Goal: Task Accomplishment & Management: Manage account settings

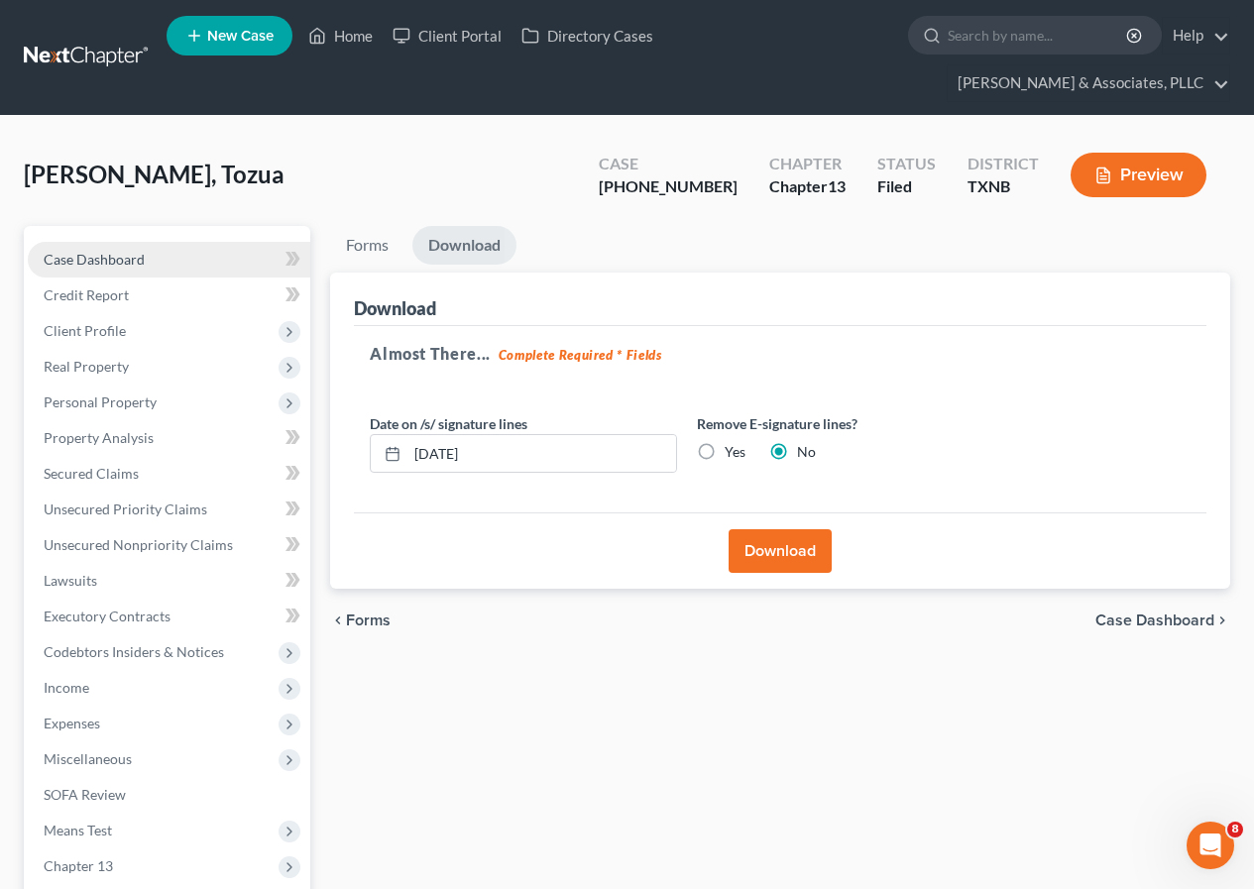
click at [106, 264] on span "Case Dashboard" at bounding box center [94, 259] width 101 height 17
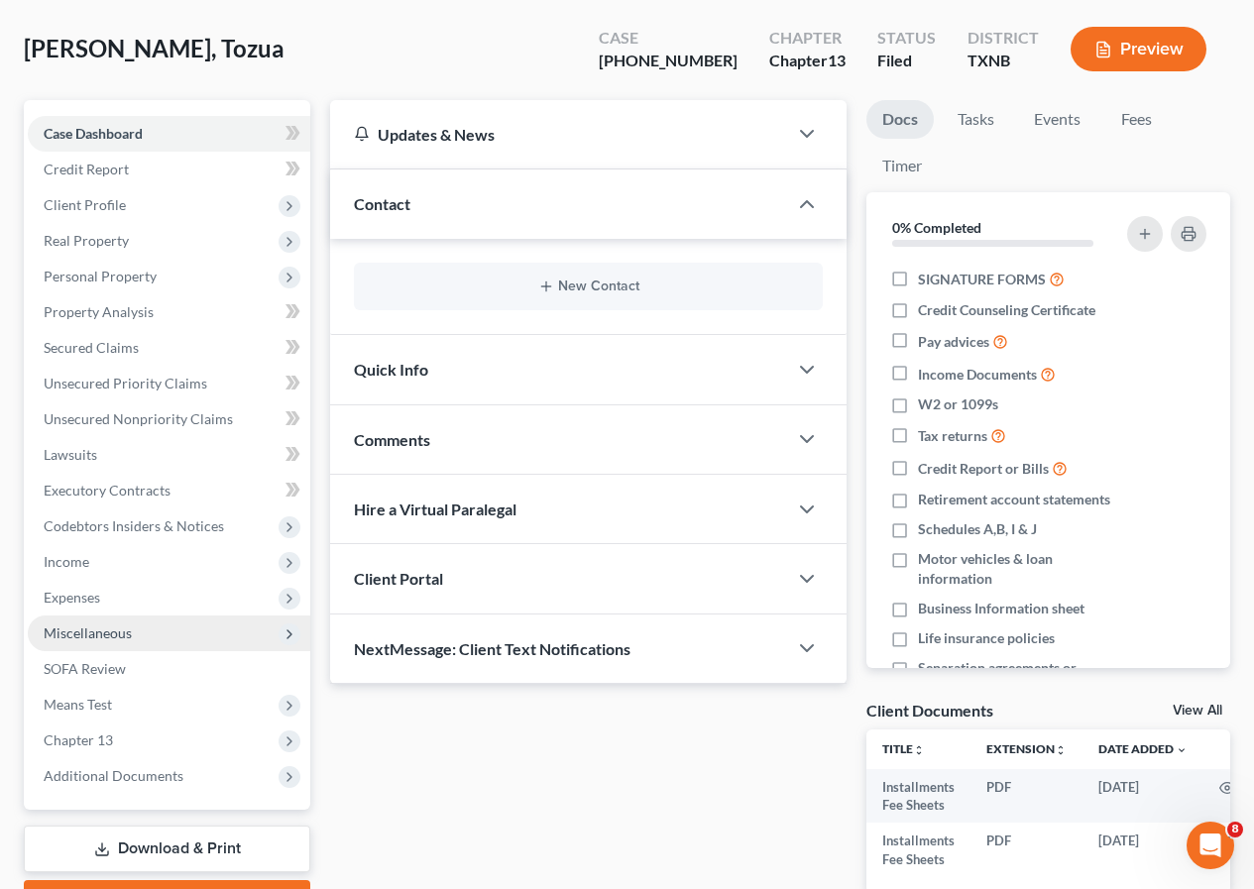
scroll to position [252, 0]
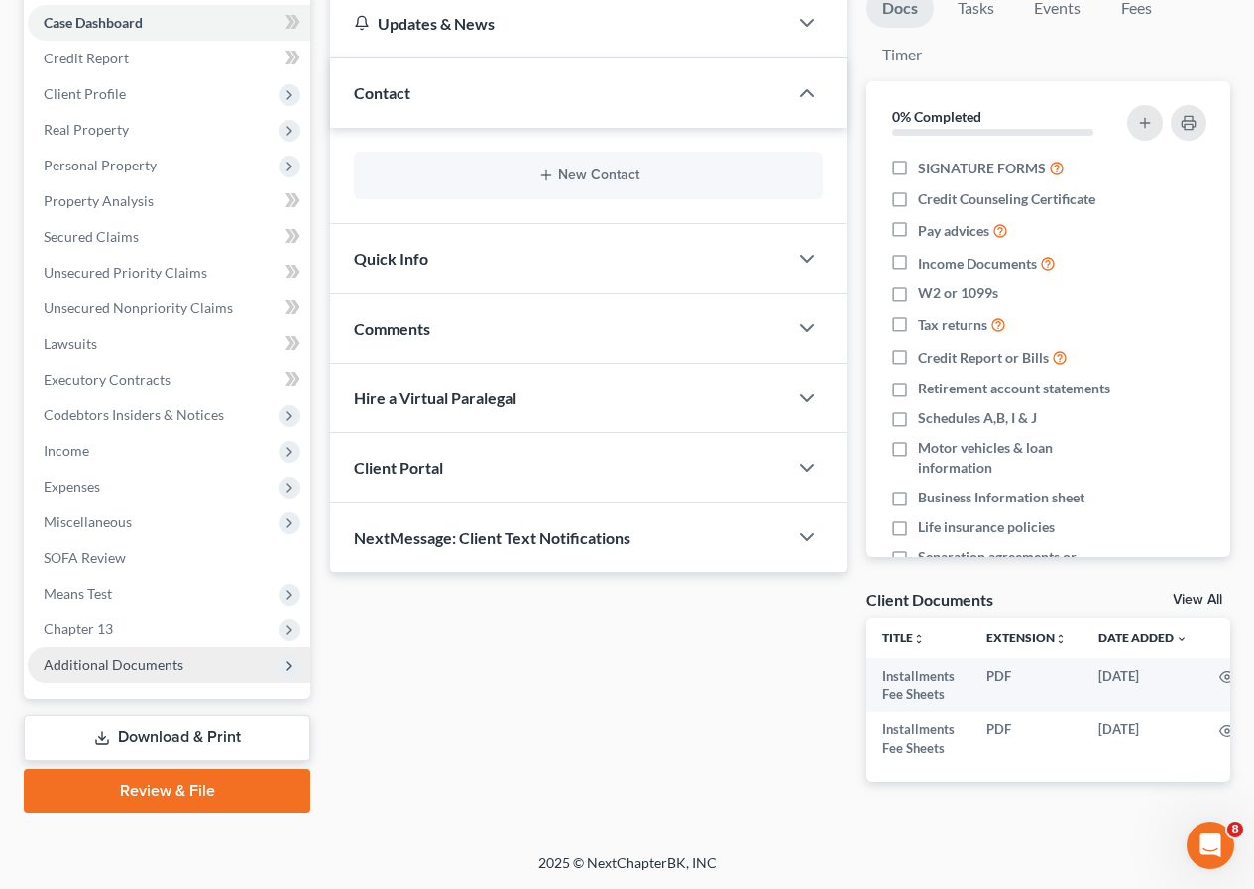
click at [116, 656] on span "Additional Documents" at bounding box center [114, 664] width 140 height 17
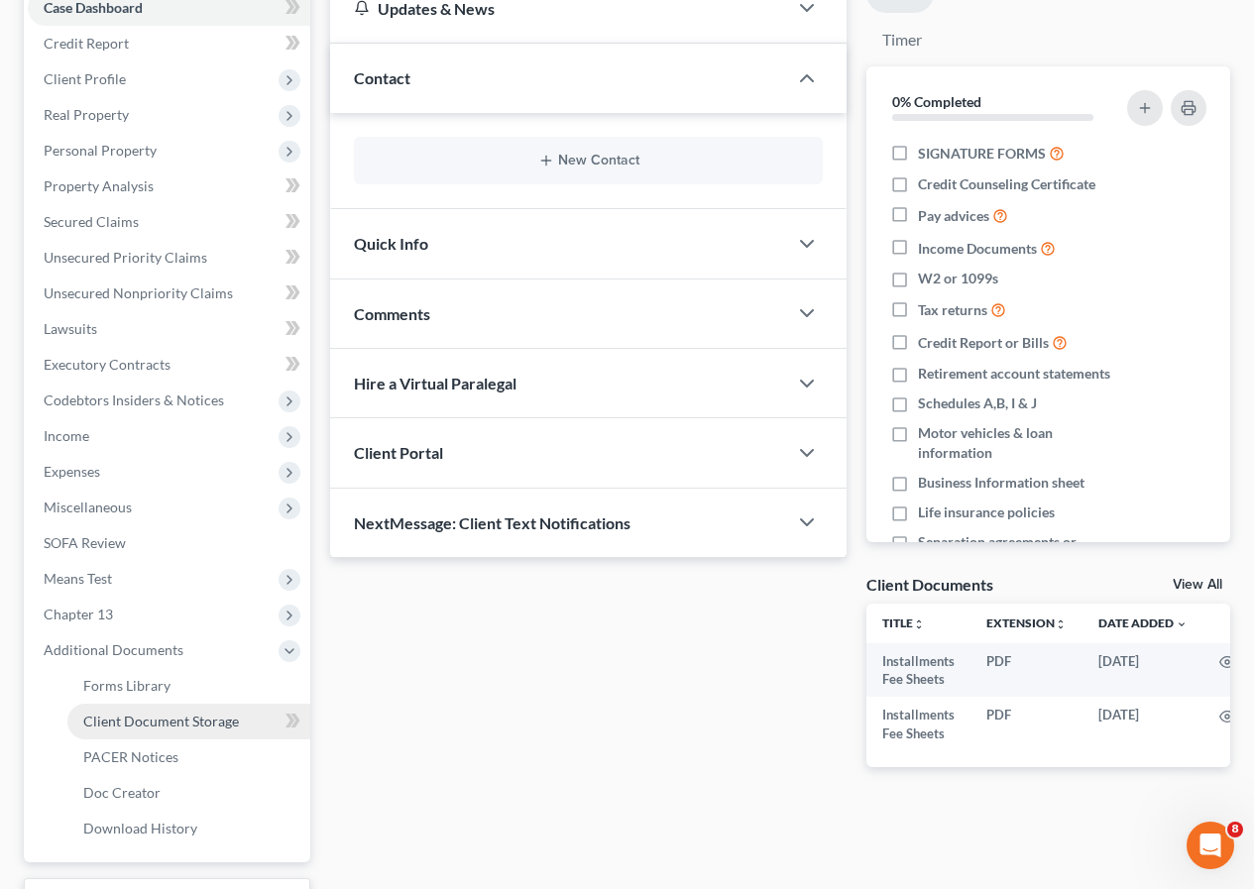
click at [161, 721] on span "Client Document Storage" at bounding box center [161, 721] width 156 height 17
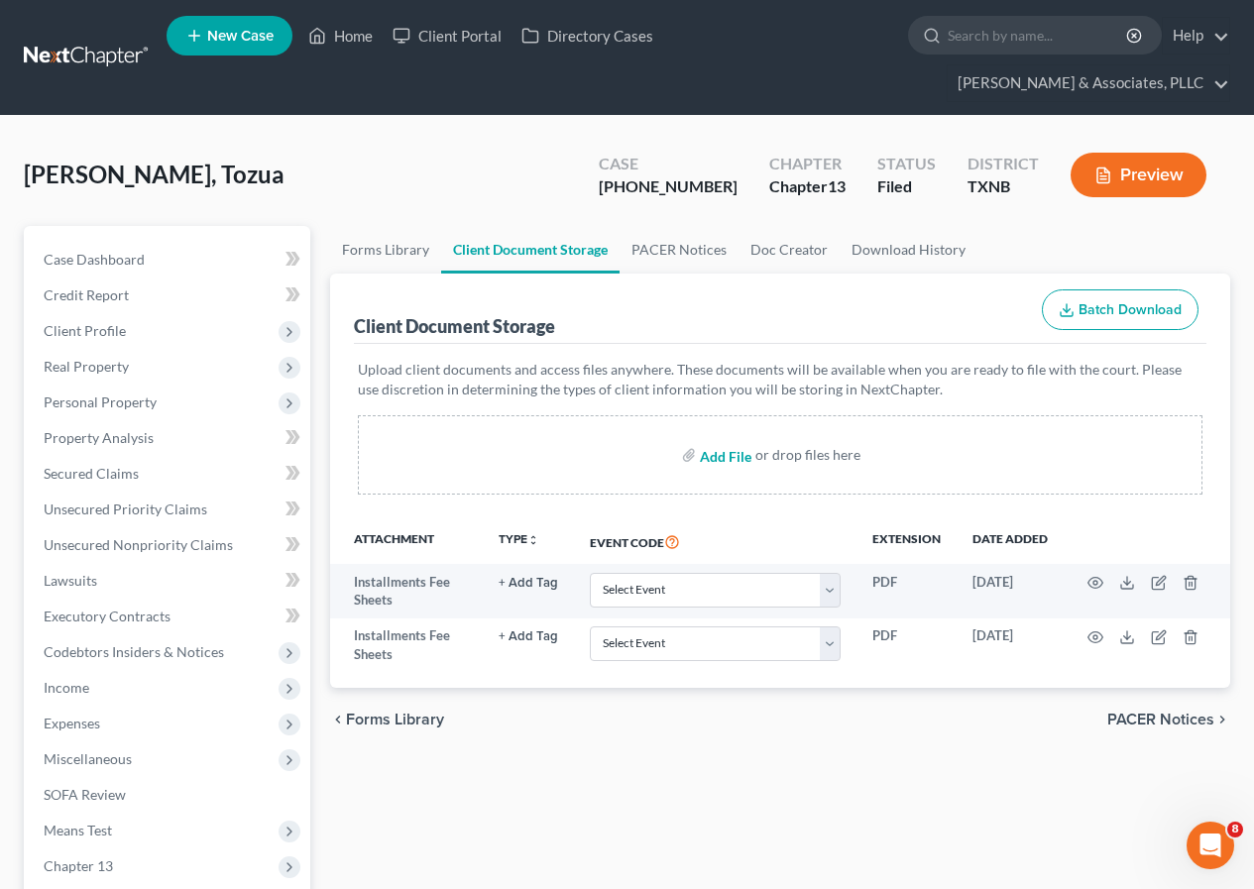
click at [713, 453] on input "file" at bounding box center [724, 455] width 48 height 36
type input "C:\fakepath\TOZUA Final Ch. 13 Plan.pdf"
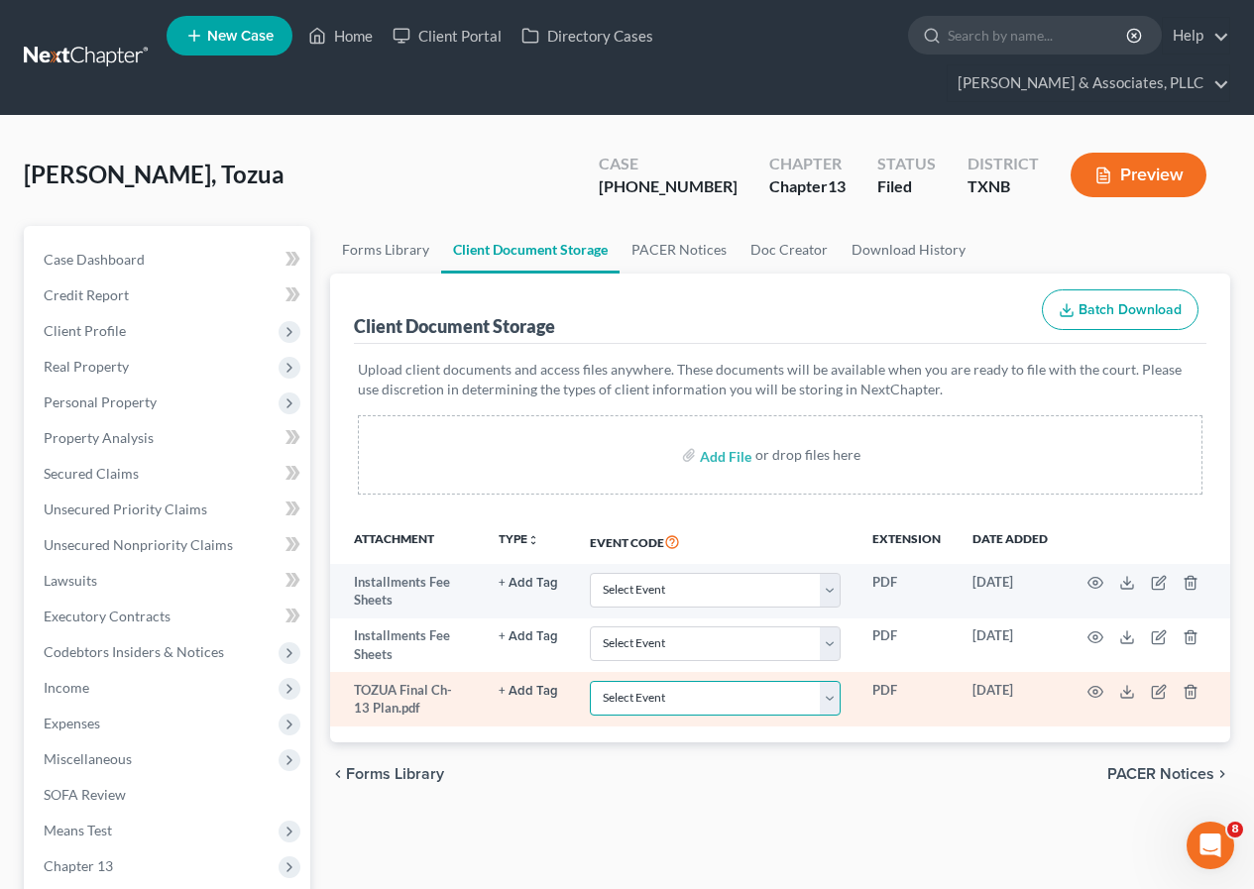
click at [837, 706] on select "Select Event 20 Largest unsecured creditors Amended petition Attachment to Volu…" at bounding box center [715, 698] width 251 height 35
select select "10"
click at [590, 681] on select "Select Event 20 Largest unsecured creditors Amended petition Attachment to Volu…" at bounding box center [715, 698] width 251 height 35
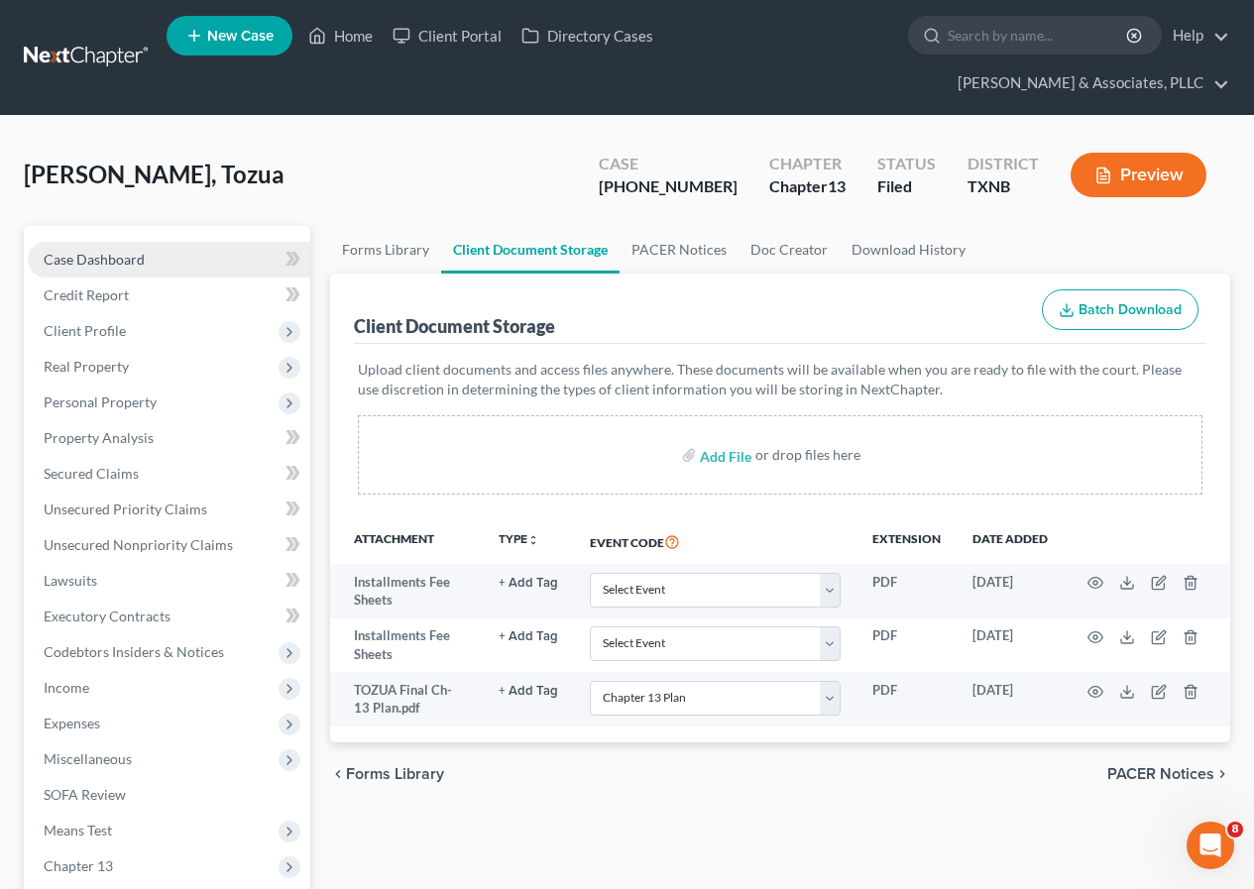
click at [97, 257] on span "Case Dashboard" at bounding box center [94, 259] width 101 height 17
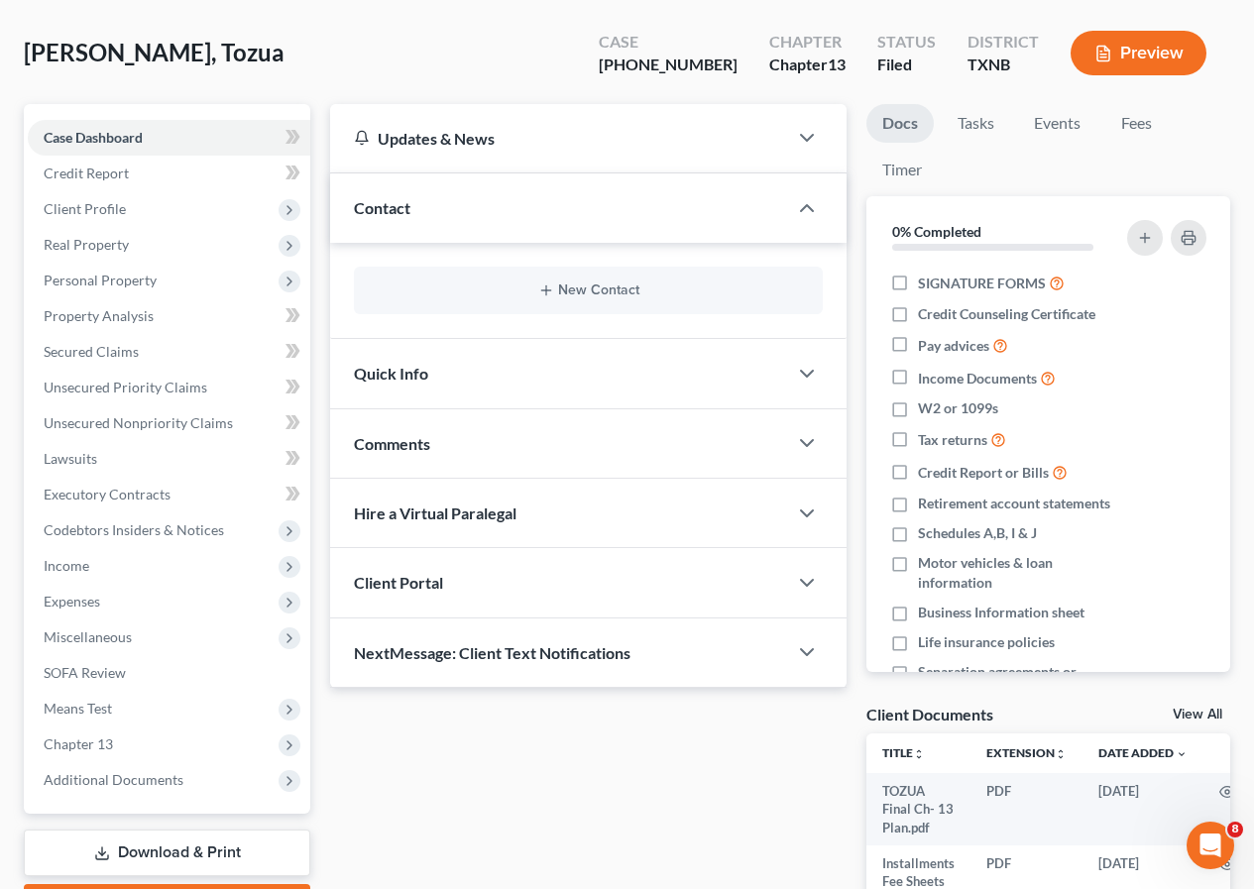
scroll to position [324, 0]
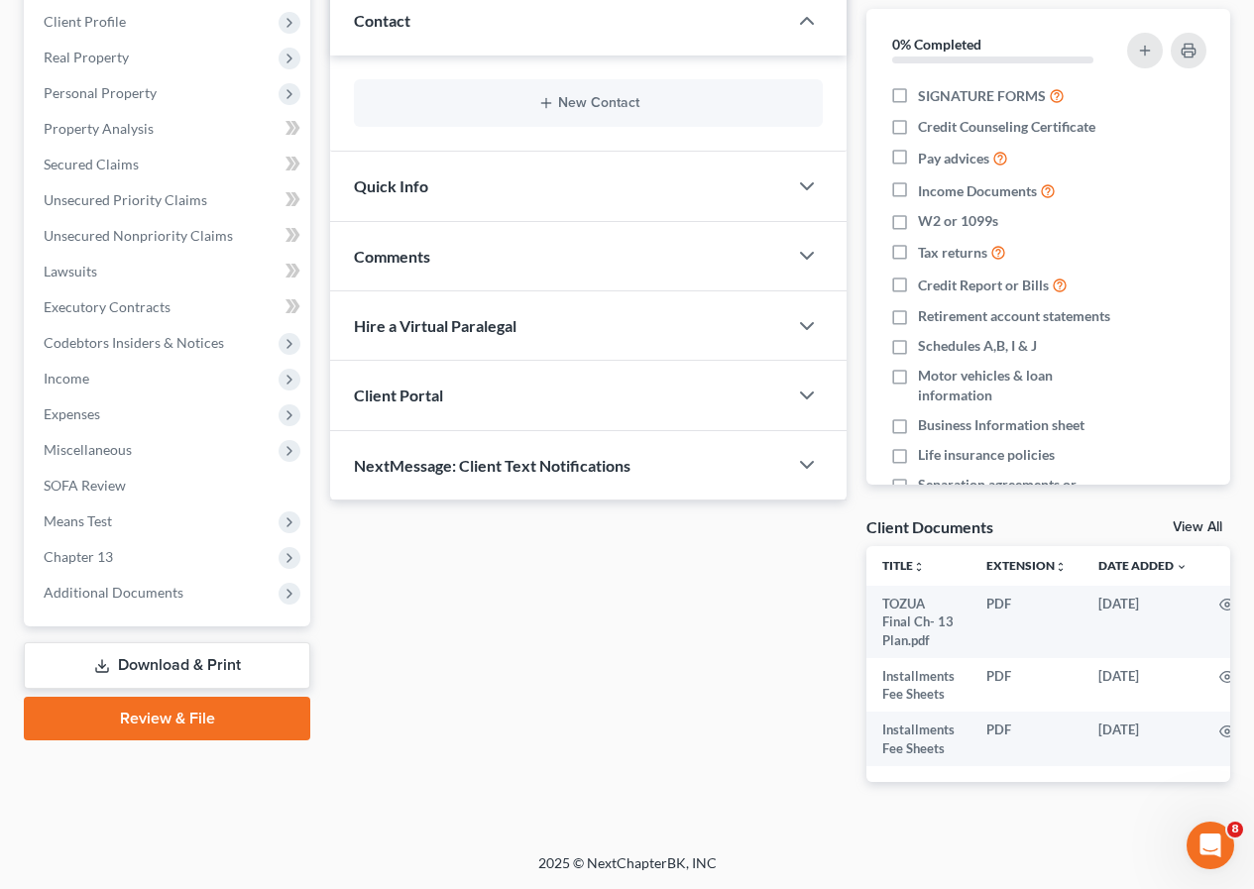
click at [427, 254] on div "Comments" at bounding box center [558, 256] width 457 height 68
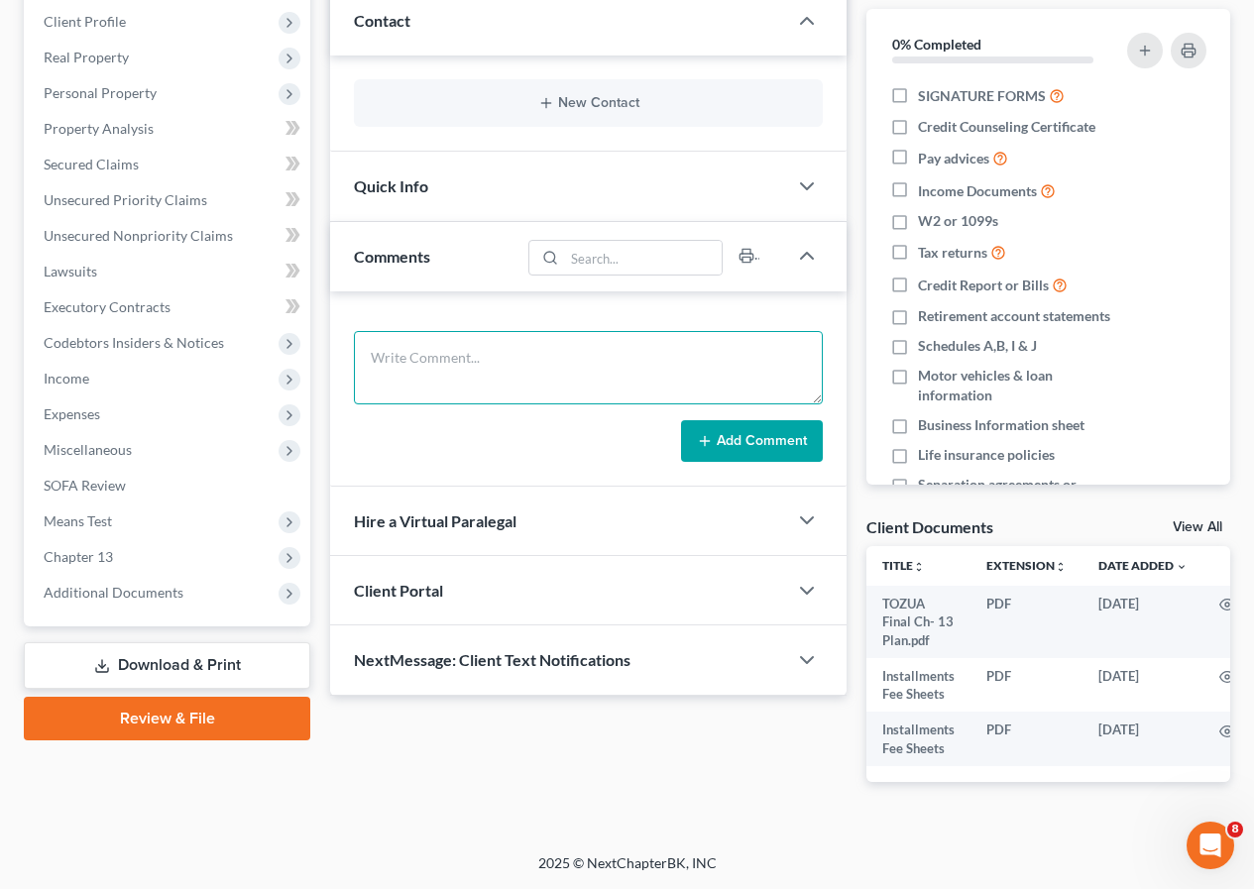
click at [418, 342] on textarea at bounding box center [588, 367] width 469 height 73
type textarea "CHAPTER 13 PLAN IS ATTACHED"
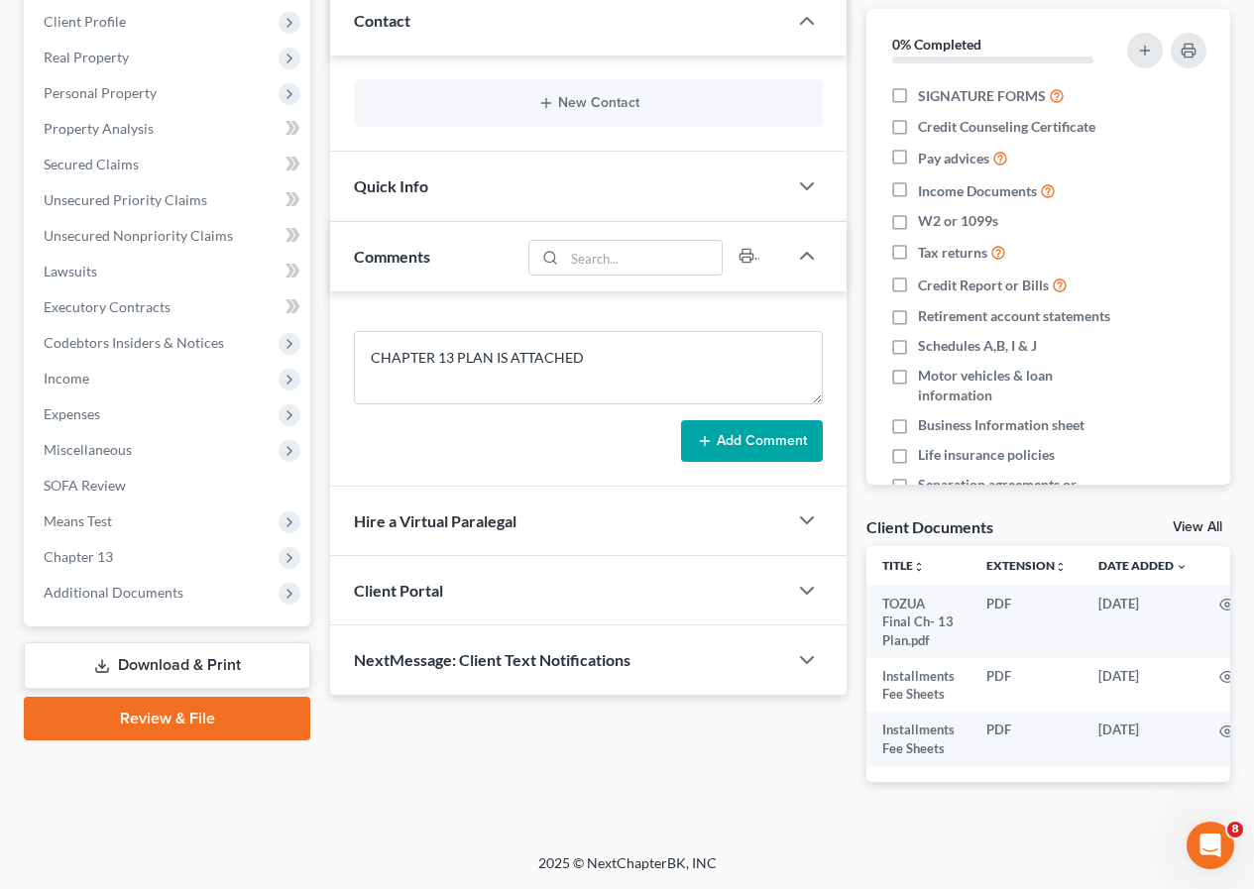
click at [755, 431] on button "Add Comment" at bounding box center [752, 441] width 142 height 42
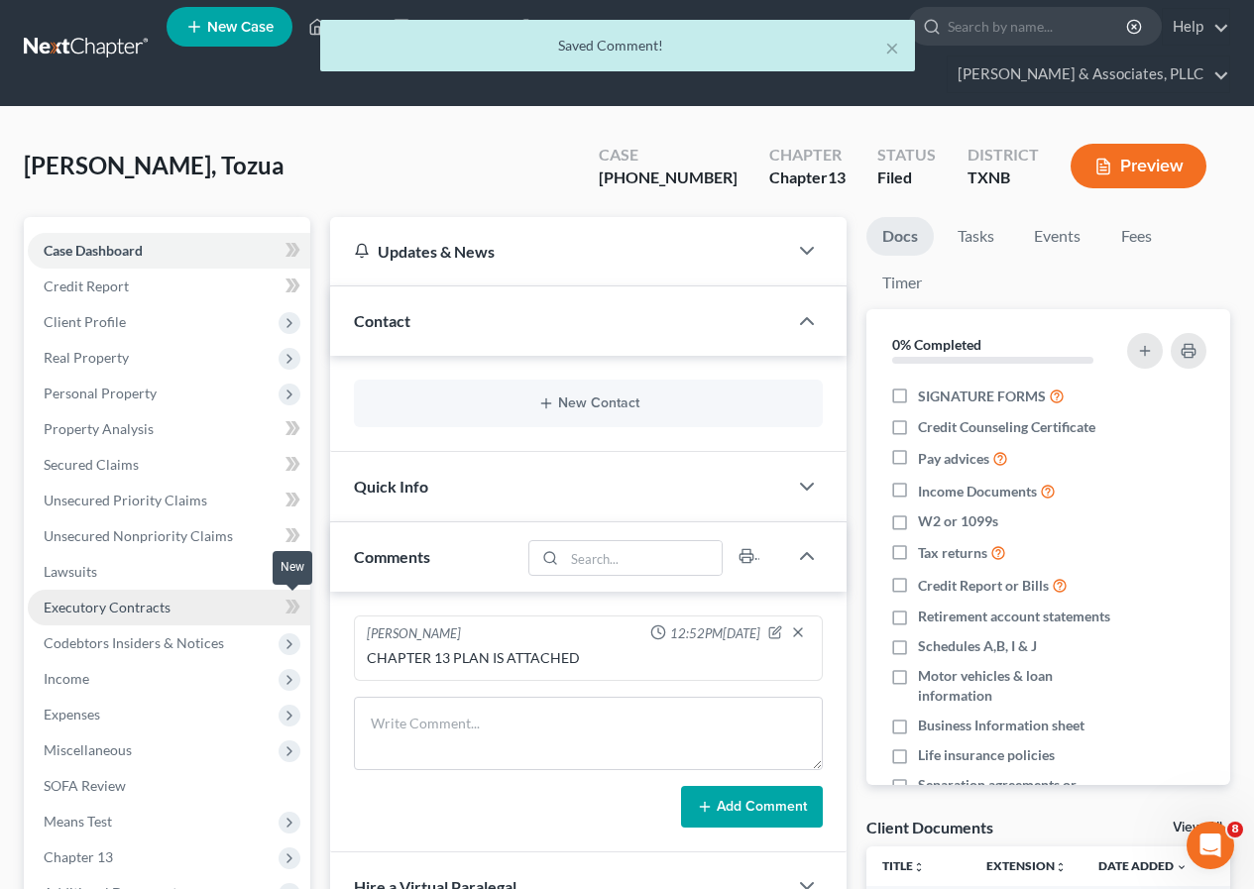
scroll to position [0, 0]
